Goal: Task Accomplishment & Management: Manage account settings

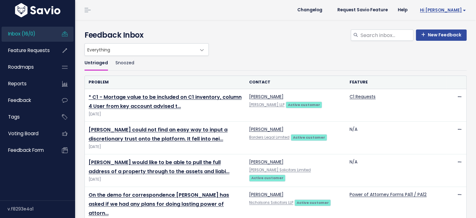
click at [461, 9] on span "Hi [PERSON_NAME]" at bounding box center [443, 10] width 46 height 5
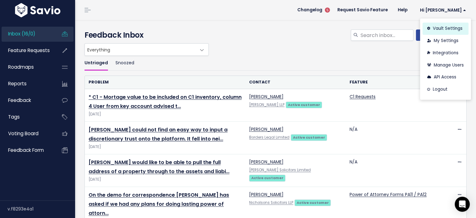
click at [443, 29] on link "Vault Settings" at bounding box center [446, 29] width 46 height 12
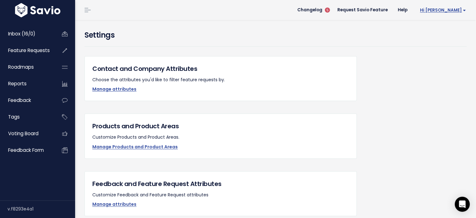
click at [460, 9] on span "Hi [PERSON_NAME]" at bounding box center [443, 10] width 46 height 5
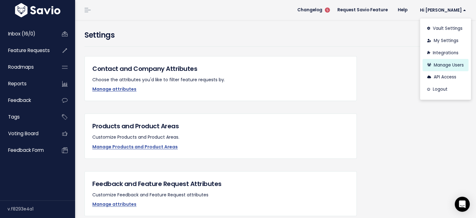
click at [444, 67] on link "Manage Users" at bounding box center [446, 65] width 46 height 12
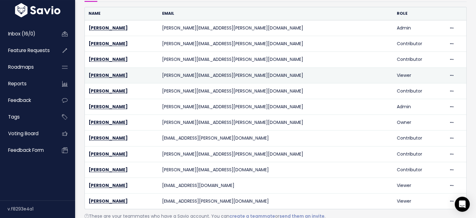
scroll to position [63, 0]
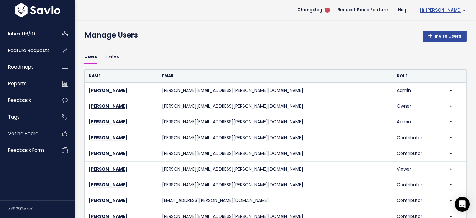
click at [457, 11] on span "Hi [PERSON_NAME]" at bounding box center [443, 10] width 46 height 5
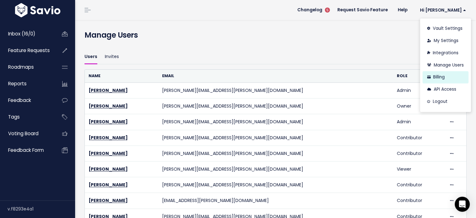
click at [438, 74] on link "Billing" at bounding box center [446, 77] width 46 height 12
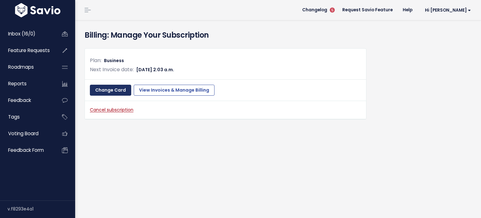
click at [113, 90] on link "Change Card" at bounding box center [110, 90] width 41 height 11
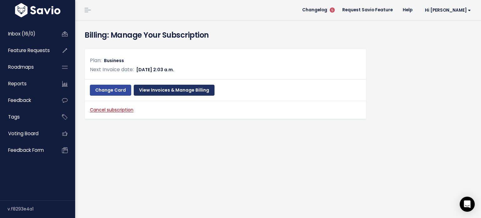
click at [170, 91] on link "View Invoices & Manage Billing" at bounding box center [174, 90] width 81 height 11
